Goal: Task Accomplishment & Management: Use online tool/utility

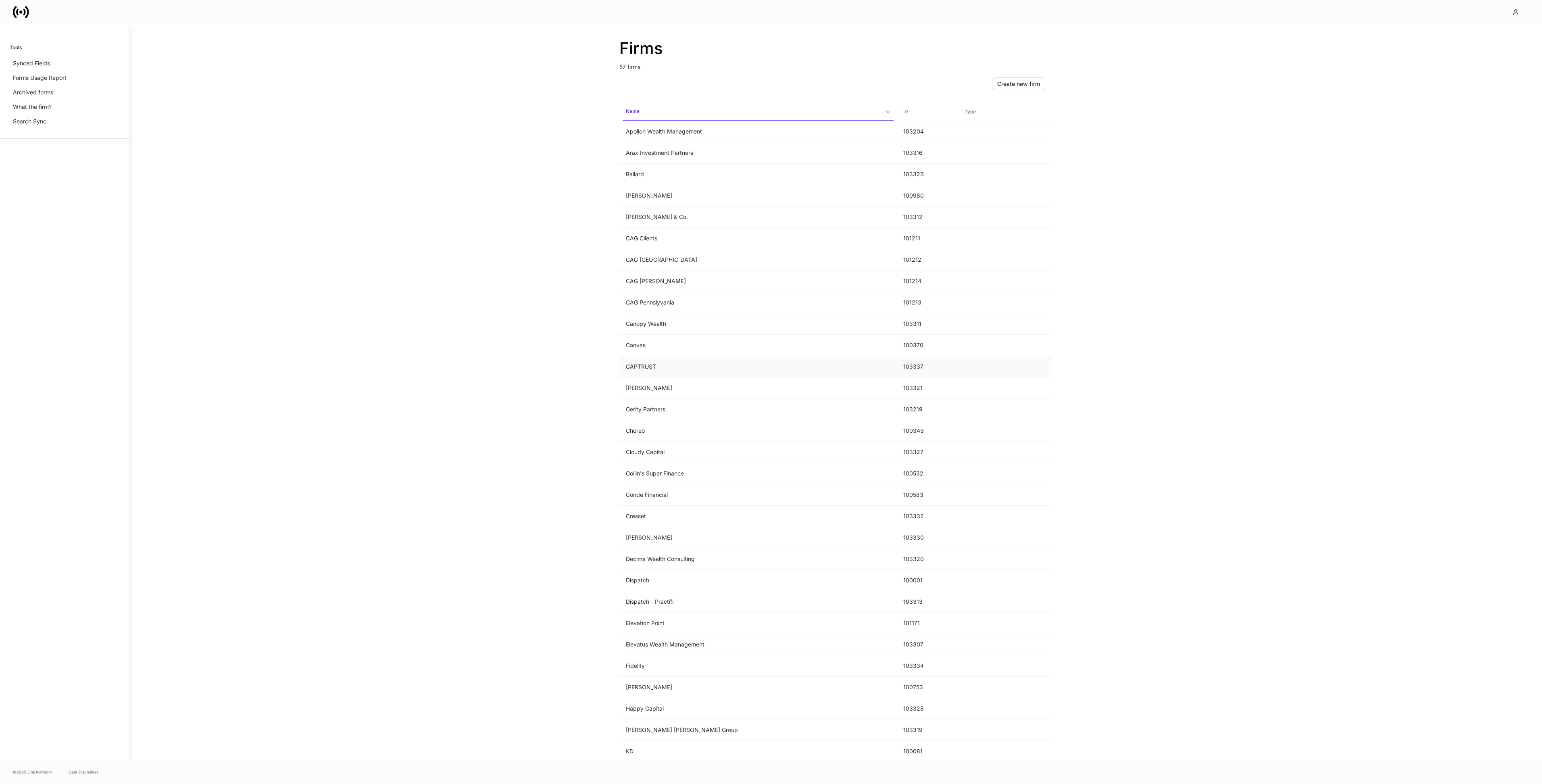
click at [708, 363] on td "CAPTRUST" at bounding box center [758, 367] width 277 height 22
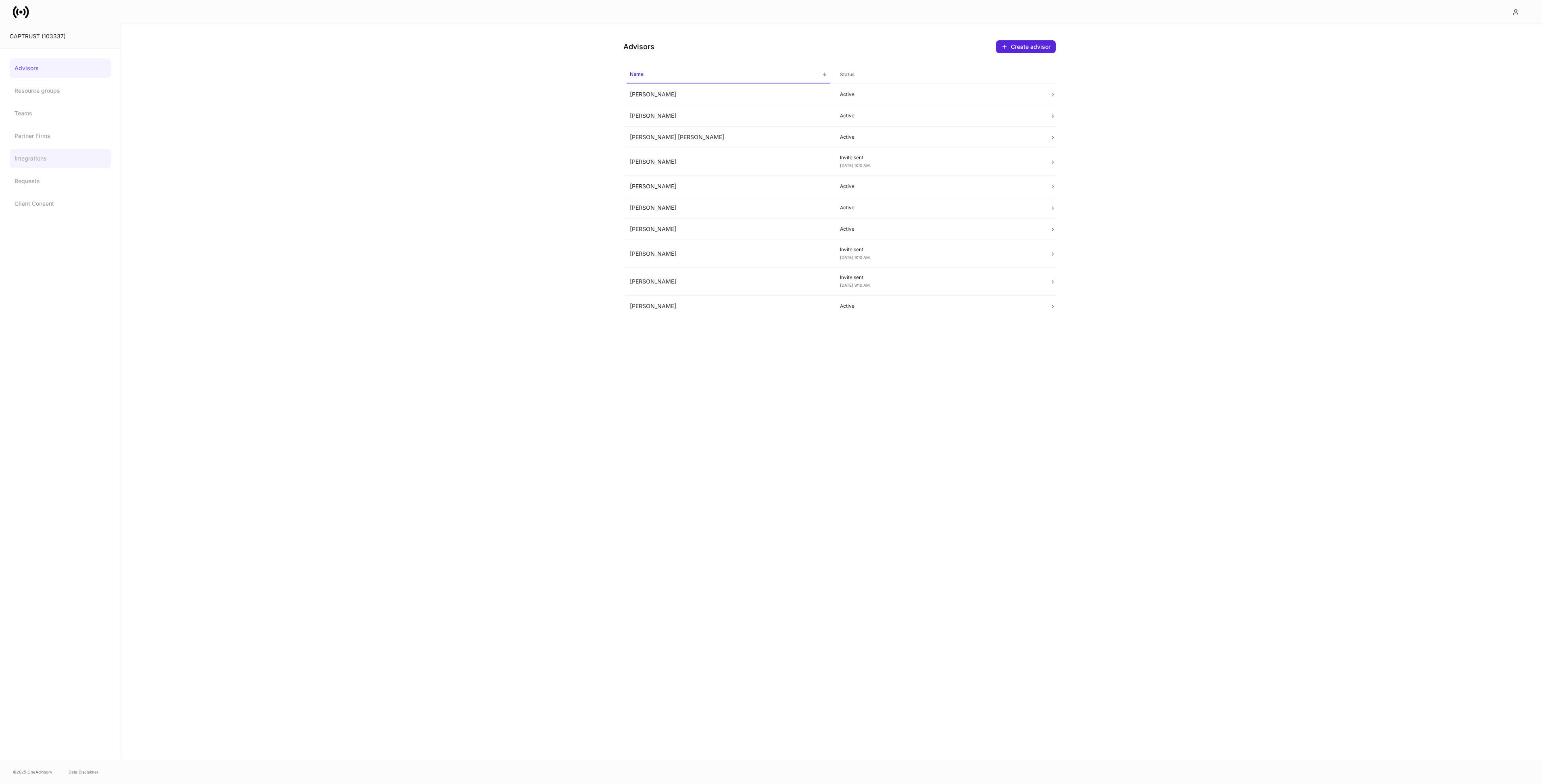
click at [37, 150] on link "Integrations" at bounding box center [60, 159] width 101 height 19
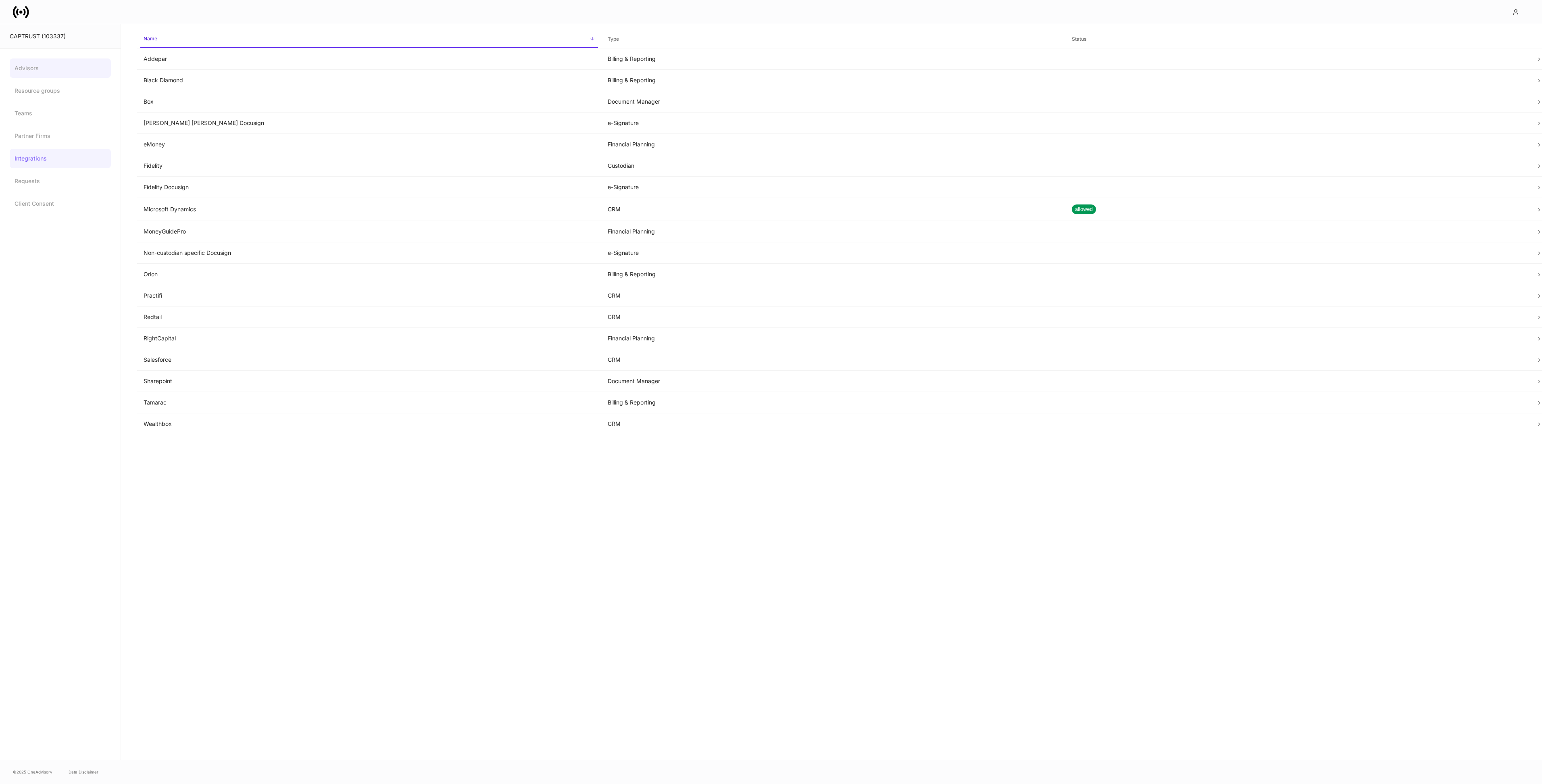
click at [40, 66] on link "Advisors" at bounding box center [60, 68] width 101 height 19
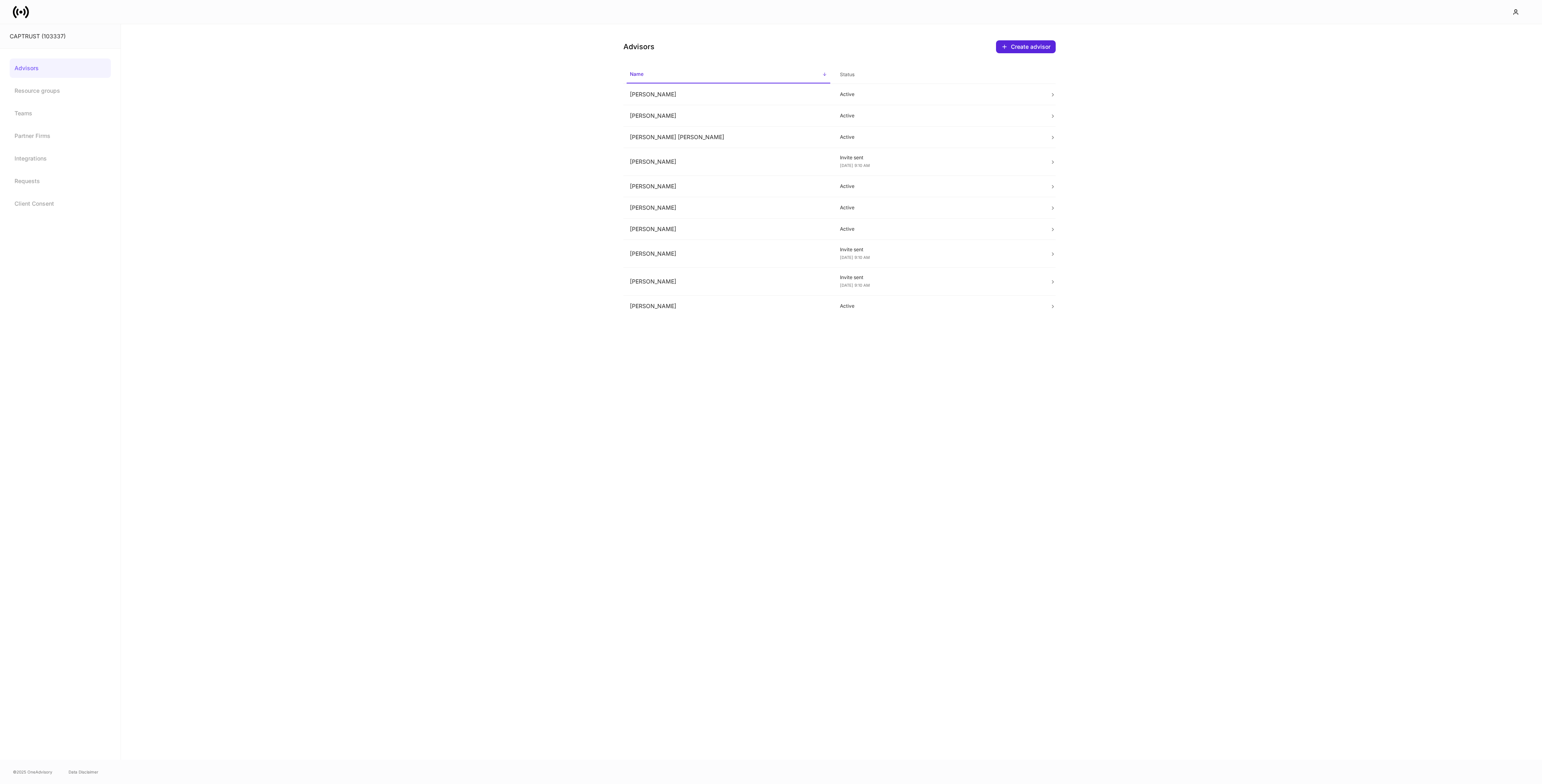
click at [31, 20] on div at bounding box center [771, 12] width 1542 height 24
click at [31, 20] on link at bounding box center [25, 12] width 23 height 16
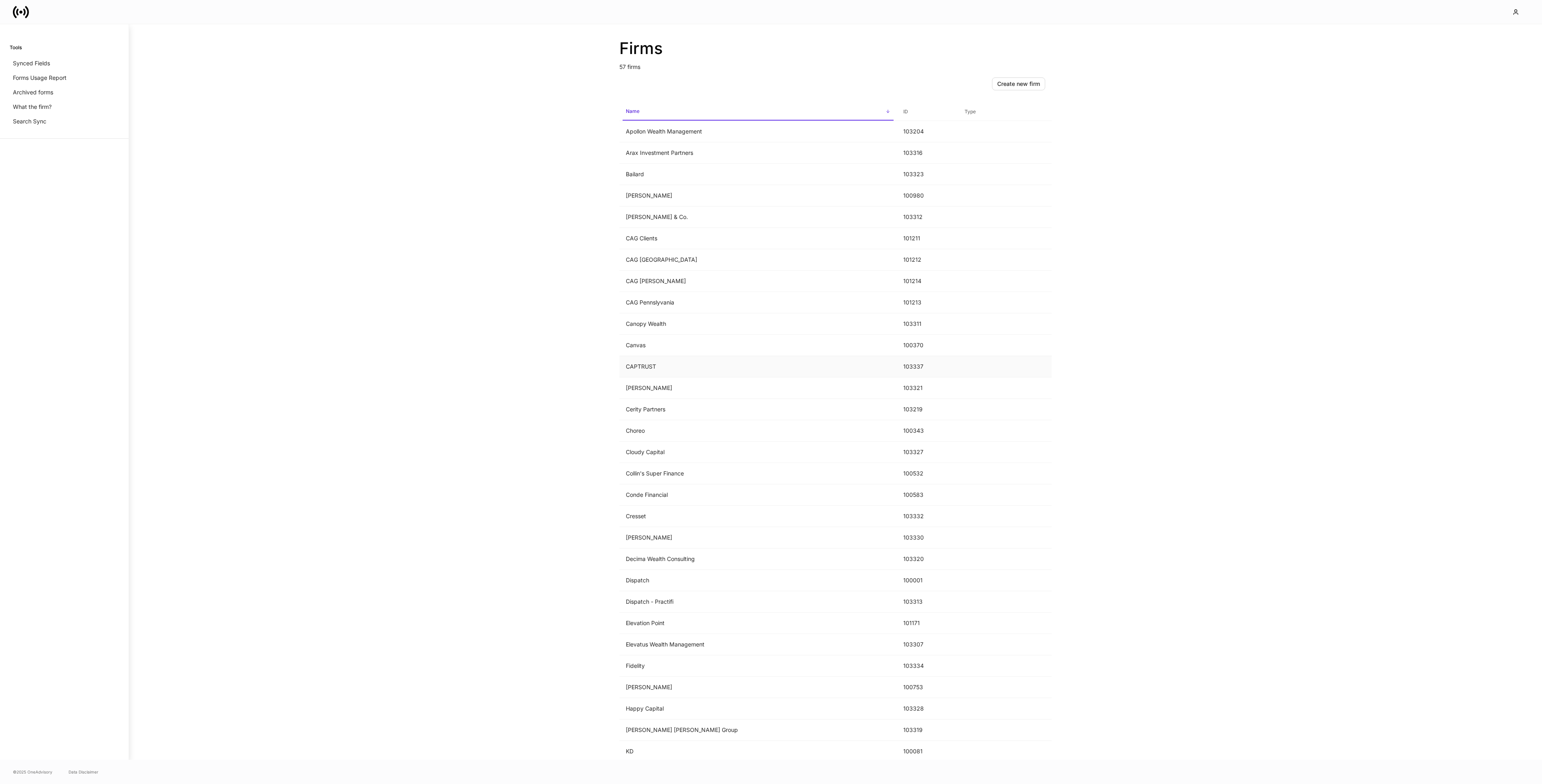
click at [849, 367] on td "CAPTRUST" at bounding box center [758, 367] width 277 height 22
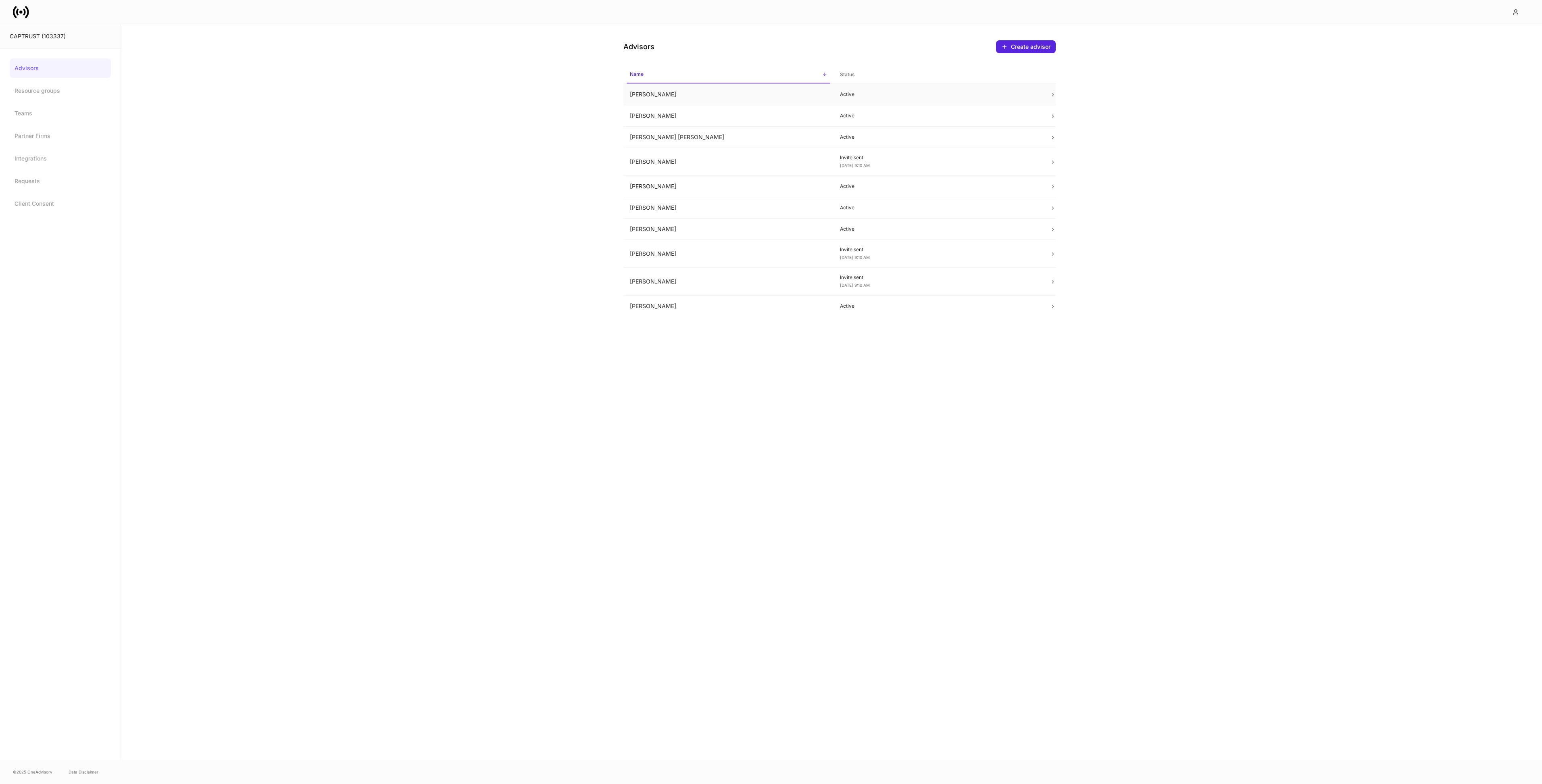
click at [790, 91] on td "David Kantrowitz" at bounding box center [728, 95] width 210 height 22
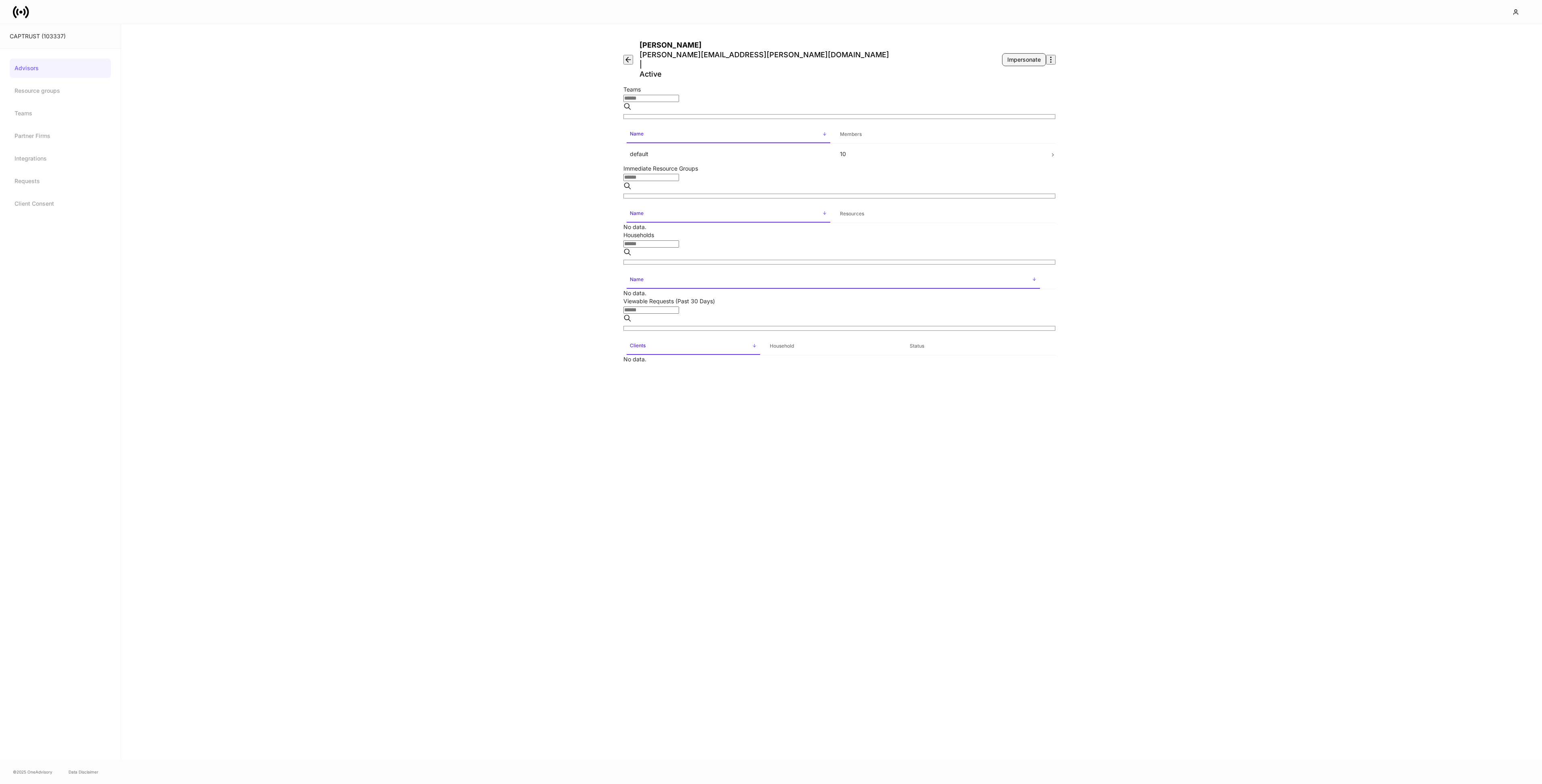
click at [1013, 56] on div "Impersonate" at bounding box center [1024, 59] width 34 height 8
